Goal: Information Seeking & Learning: Find specific fact

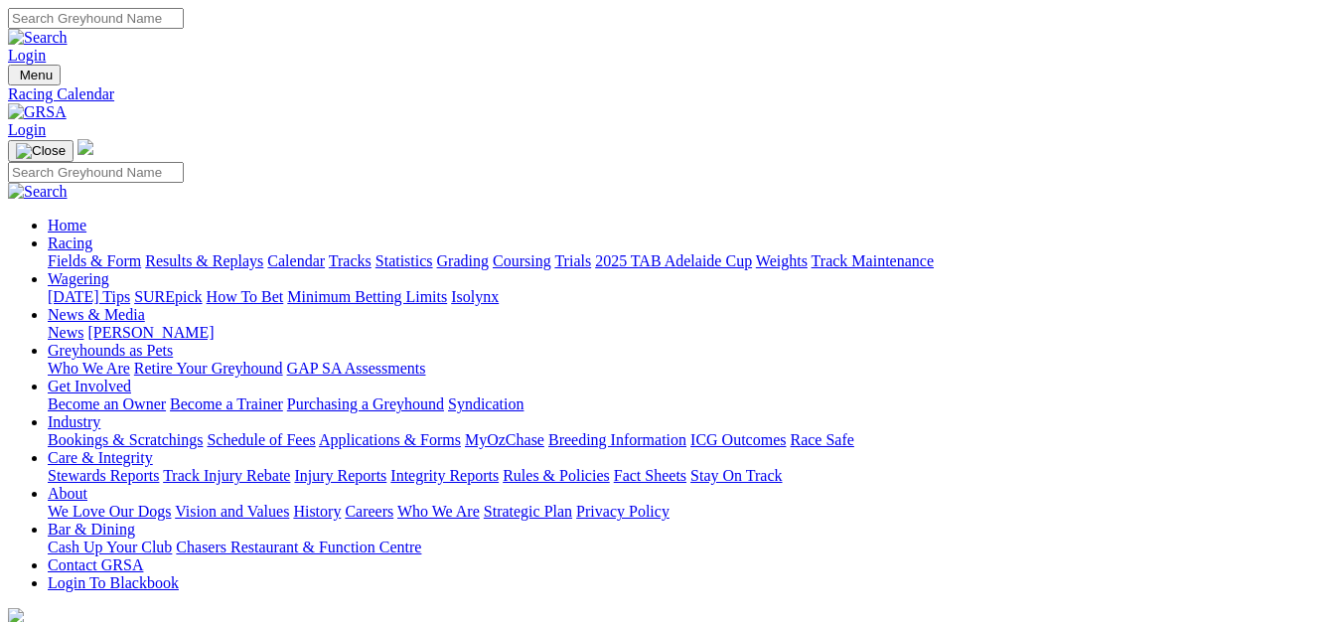
click at [243, 252] on link "Results & Replays" at bounding box center [204, 260] width 118 height 17
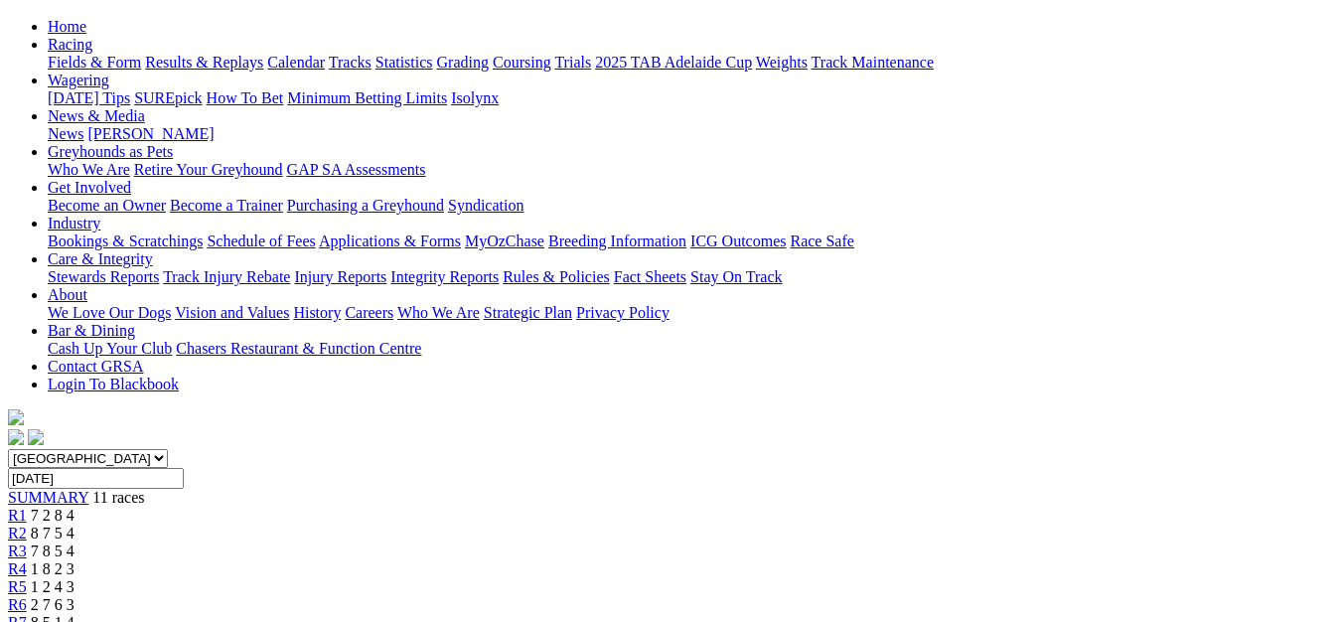
scroll to position [79, 0]
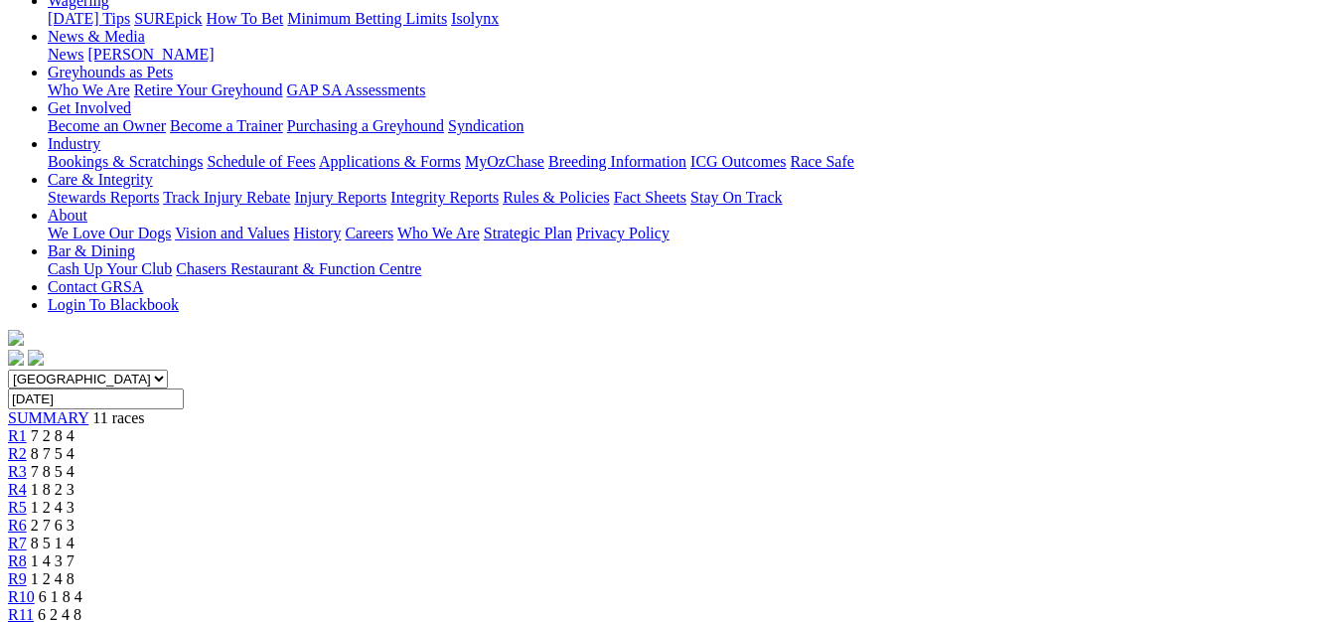
scroll to position [251, 0]
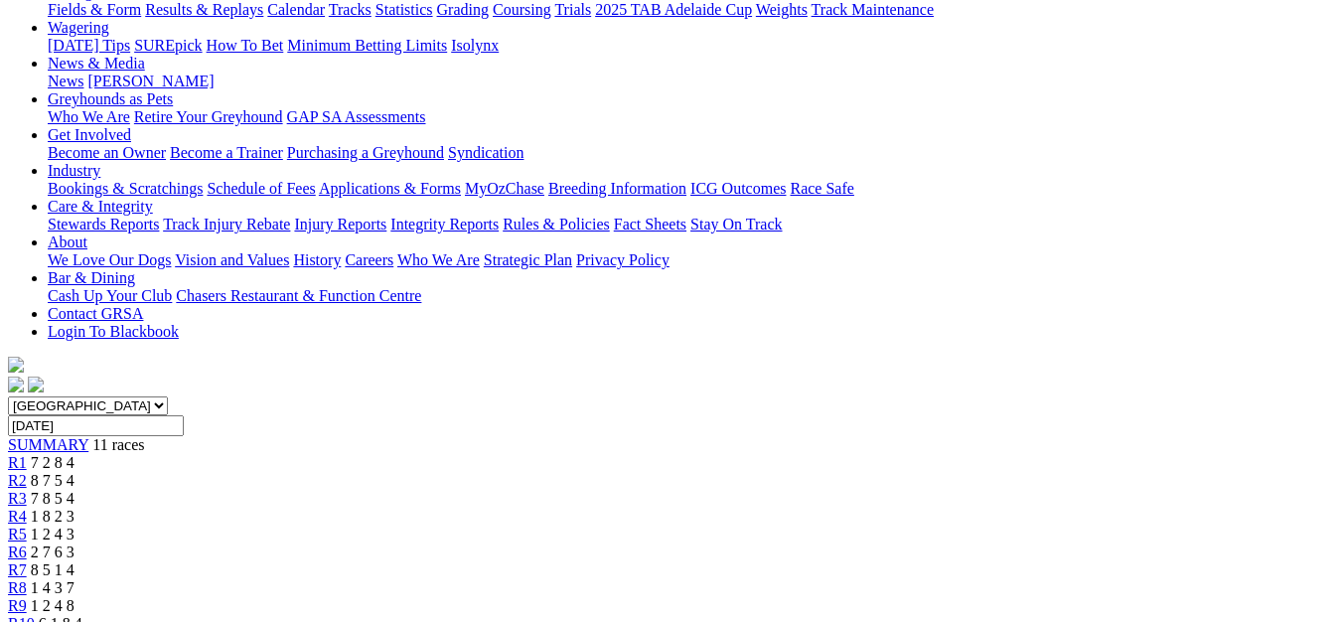
click at [74, 508] on span "1 8 2 3" at bounding box center [53, 516] width 44 height 17
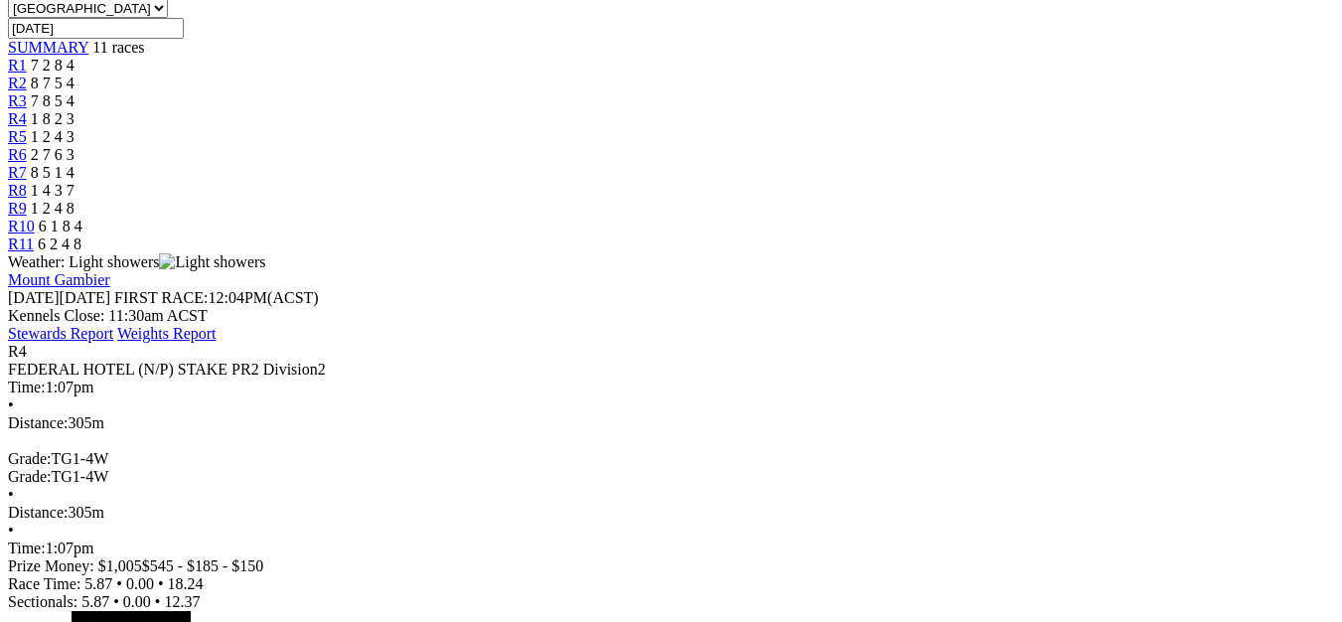
scroll to position [105, 0]
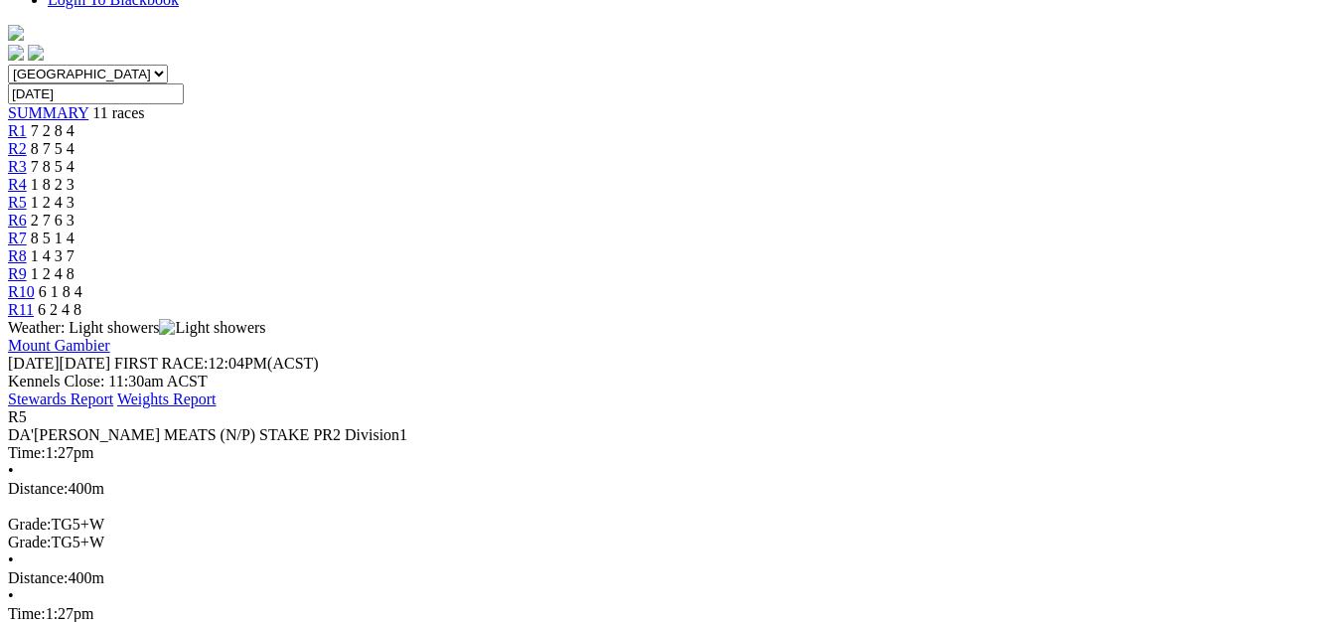
scroll to position [40, 0]
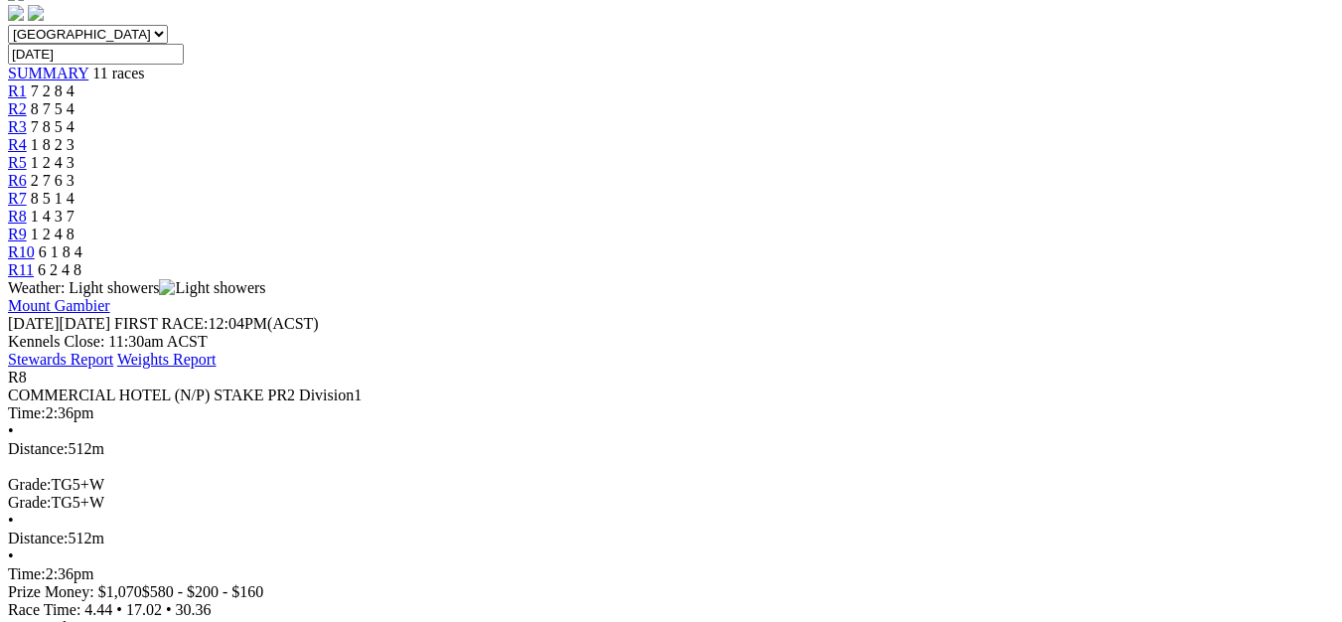
scroll to position [79, 0]
